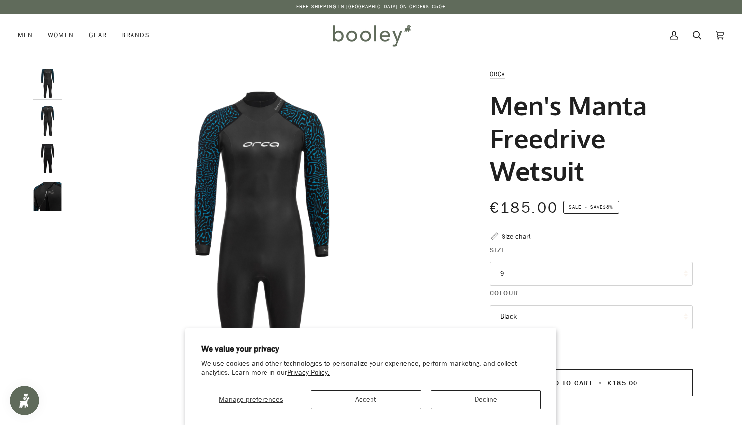
click at [368, 392] on button "Accept" at bounding box center [366, 399] width 110 height 19
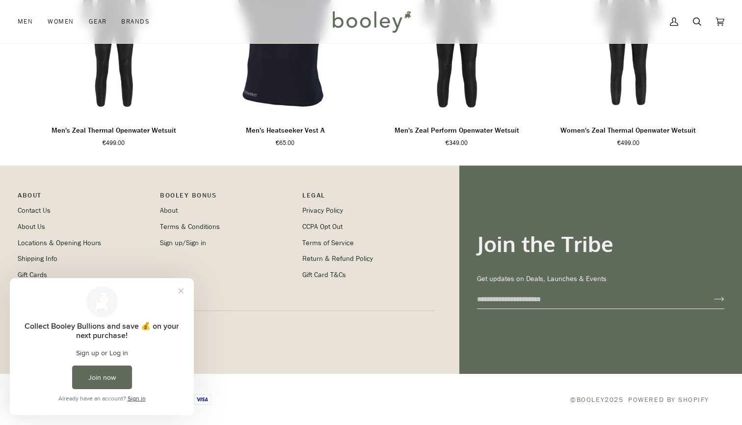
scroll to position [773, 0]
click at [178, 289] on button "Close prompt" at bounding box center [181, 291] width 18 height 18
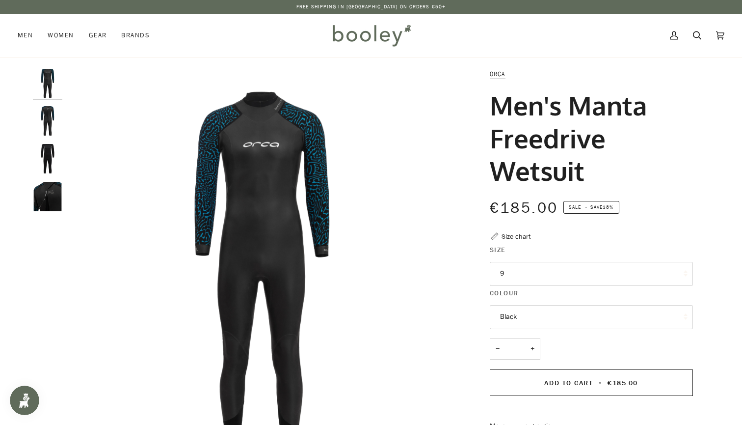
scroll to position [0, 0]
click at [53, 112] on img "Orca Men's Manta Freedrive Wetsuit - Booley Galway" at bounding box center [47, 120] width 29 height 29
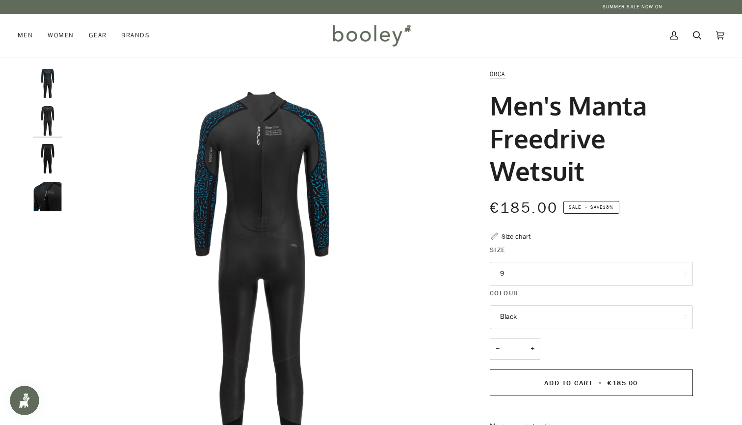
click at [44, 135] on img "Orca Men's Manta Freedrive Wetsuit - Booley Galway" at bounding box center [47, 120] width 29 height 29
click at [50, 161] on img "Orca Men's Manta Freedrive Wetsuit - Booley Galway" at bounding box center [47, 158] width 29 height 29
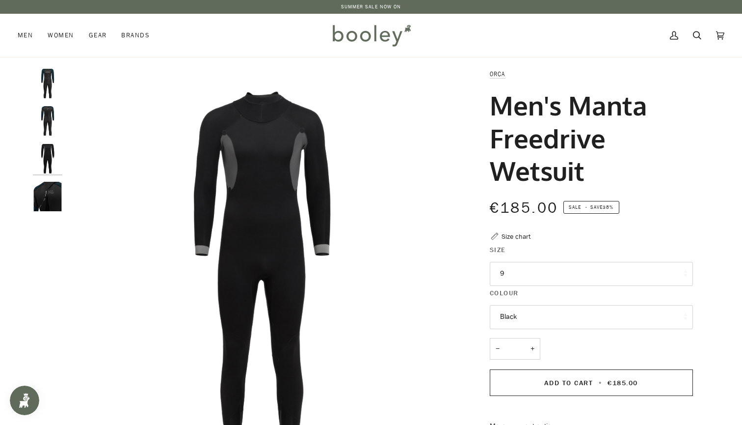
click at [51, 173] on div at bounding box center [50, 144] width 34 height 151
click at [56, 188] on img "Orca Men's Manta Freedrive Wetsuit - Booley Galway" at bounding box center [47, 196] width 29 height 29
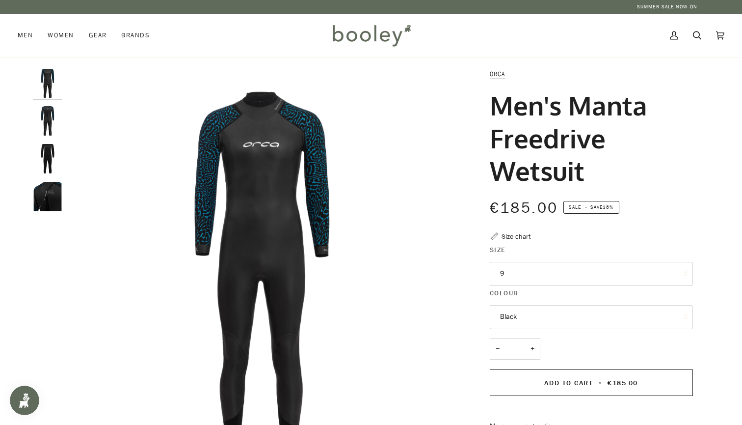
click at [560, 279] on button "9" at bounding box center [591, 274] width 203 height 24
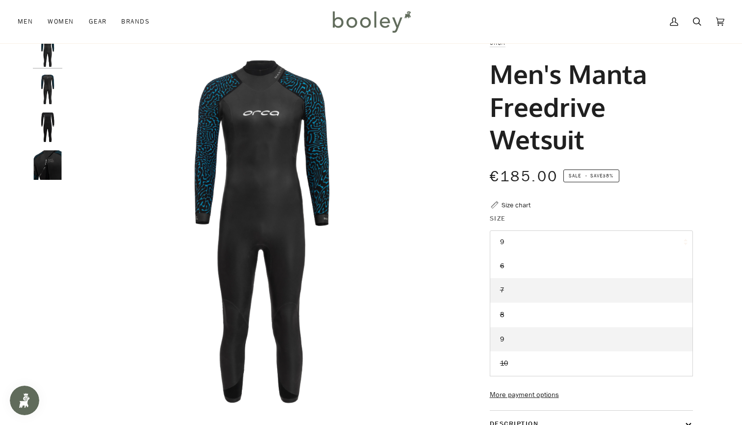
scroll to position [35, 0]
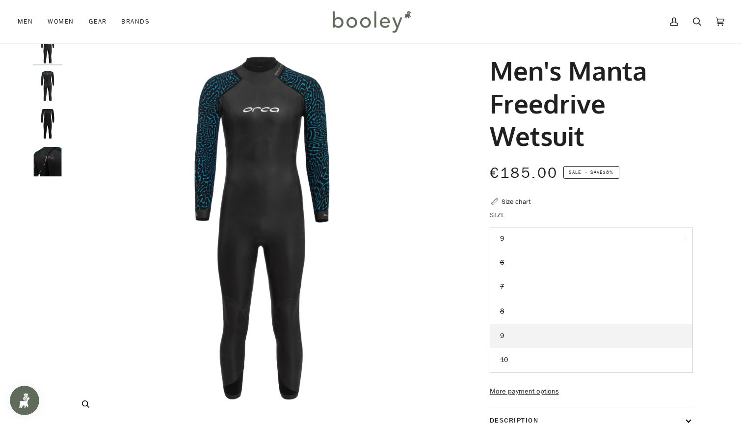
click at [405, 269] on img "Orca Men's Manta Freedrive Wetsuit - Booley Galway" at bounding box center [261, 228] width 388 height 388
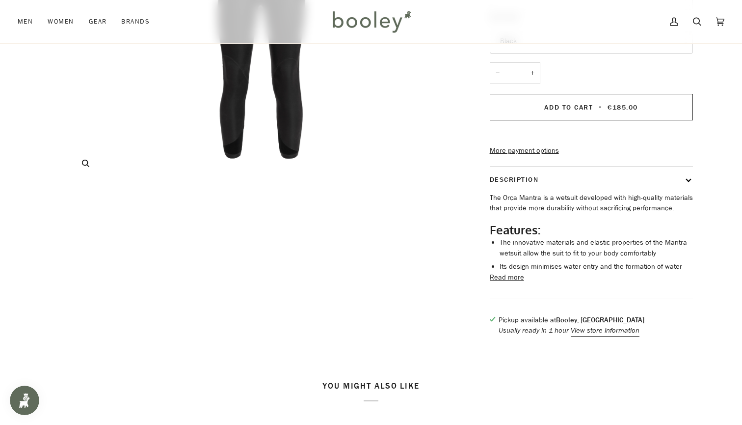
scroll to position [289, 0]
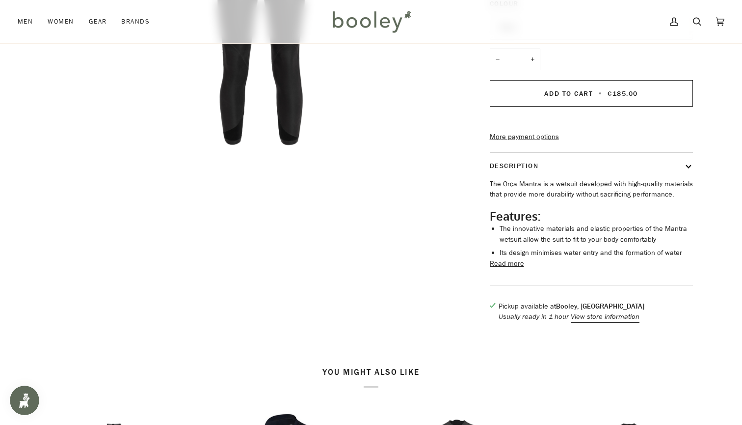
click at [504, 258] on li "Its design minimises water entry and the formation of water" at bounding box center [596, 252] width 193 height 11
click at [504, 269] on button "Read more" at bounding box center [507, 263] width 34 height 11
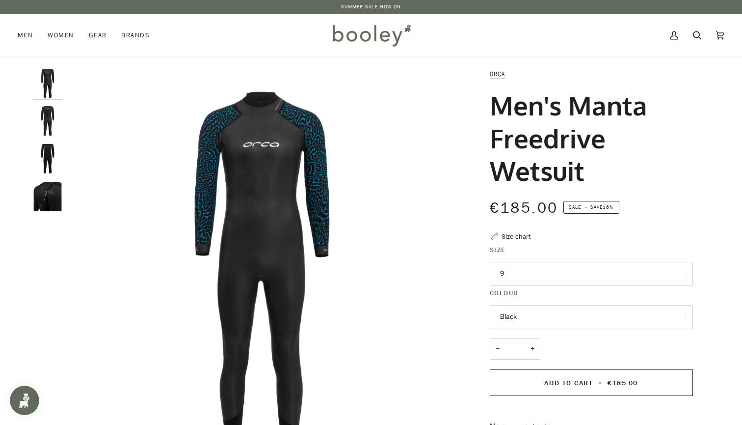
scroll to position [0, 0]
click at [252, 200] on img "Orca Men's Manta Freedrive Wetsuit - Booley Galway" at bounding box center [261, 263] width 388 height 388
click at [49, 201] on img "Orca Men's Manta Freedrive Wetsuit - Booley Galway" at bounding box center [47, 196] width 29 height 29
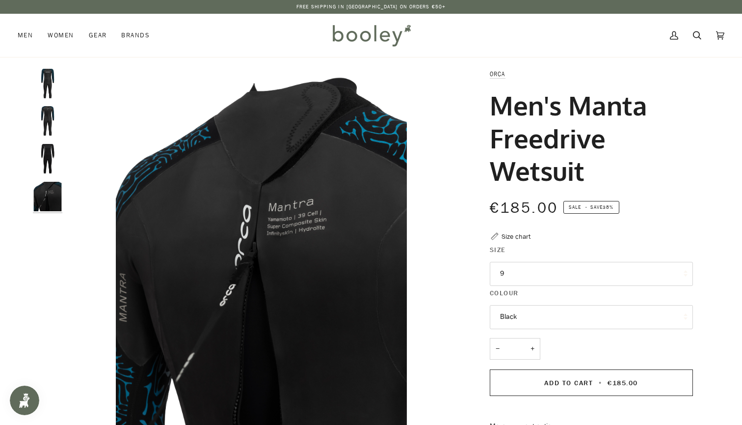
click at [52, 153] on img "Orca Men's Manta Freedrive Wetsuit - Booley Galway" at bounding box center [47, 158] width 29 height 29
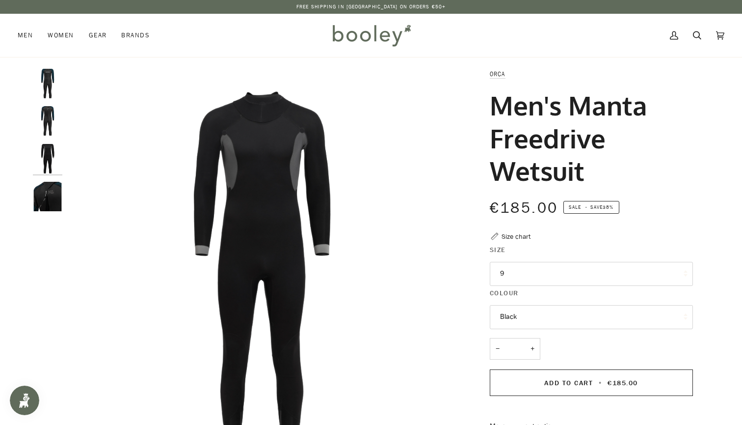
click at [33, 132] on img "Orca Men's Manta Freedrive Wetsuit - Booley Galway" at bounding box center [47, 120] width 29 height 29
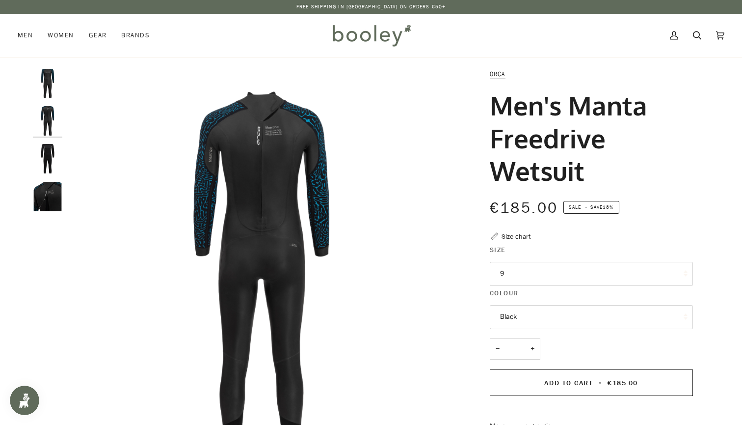
click at [45, 127] on img "Orca Men's Manta Freedrive Wetsuit - Booley Galway" at bounding box center [47, 120] width 29 height 29
click at [45, 82] on img "Orca Men's Manta Freedrive Wetsuit - Booley Galway" at bounding box center [47, 83] width 29 height 29
